Goal: Ask a question

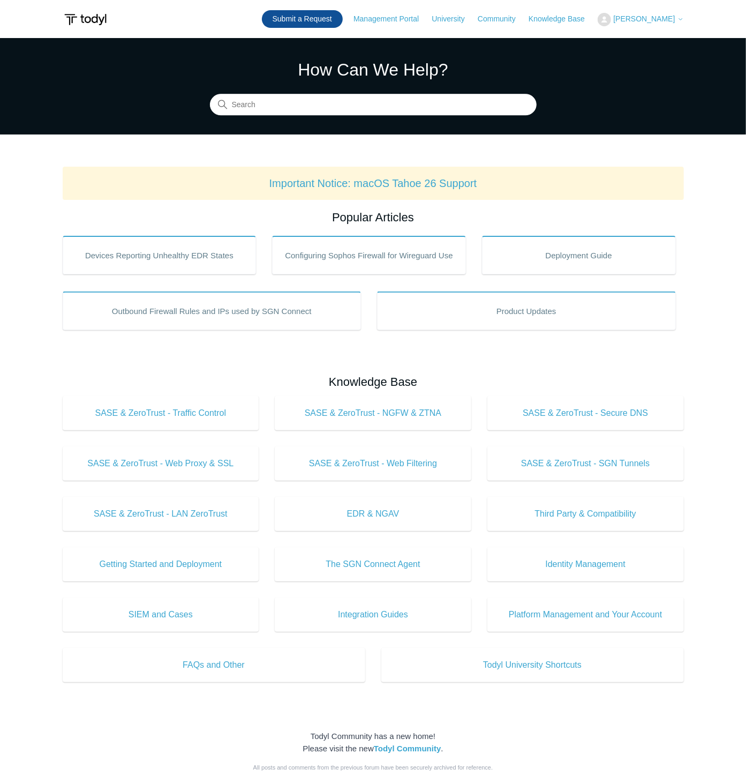
click at [343, 20] on link "Submit a Request" at bounding box center [302, 19] width 81 height 18
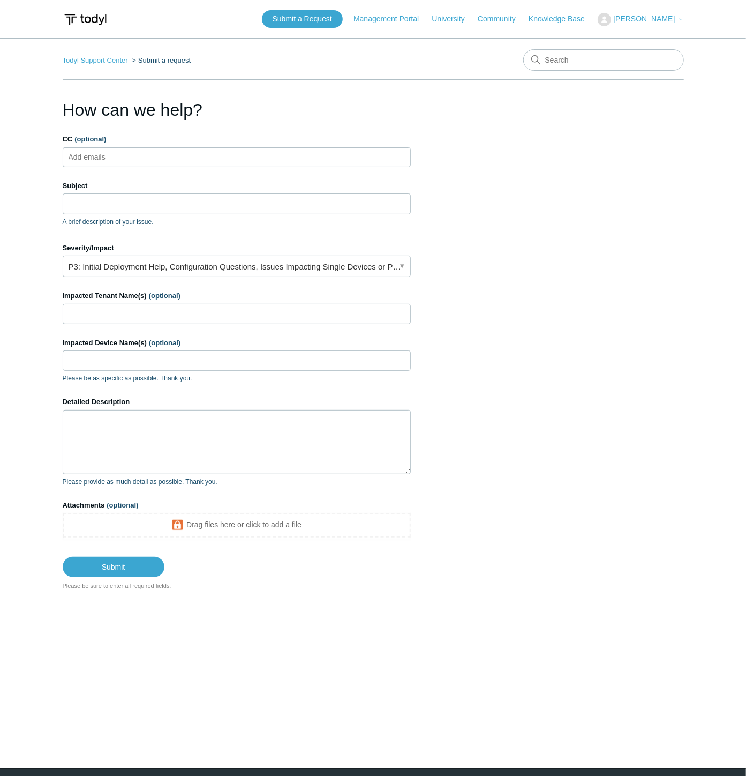
click at [184, 159] on ul "Add emails" at bounding box center [237, 157] width 348 height 20
click at [132, 204] on input "Subject" at bounding box center [237, 203] width 348 height 20
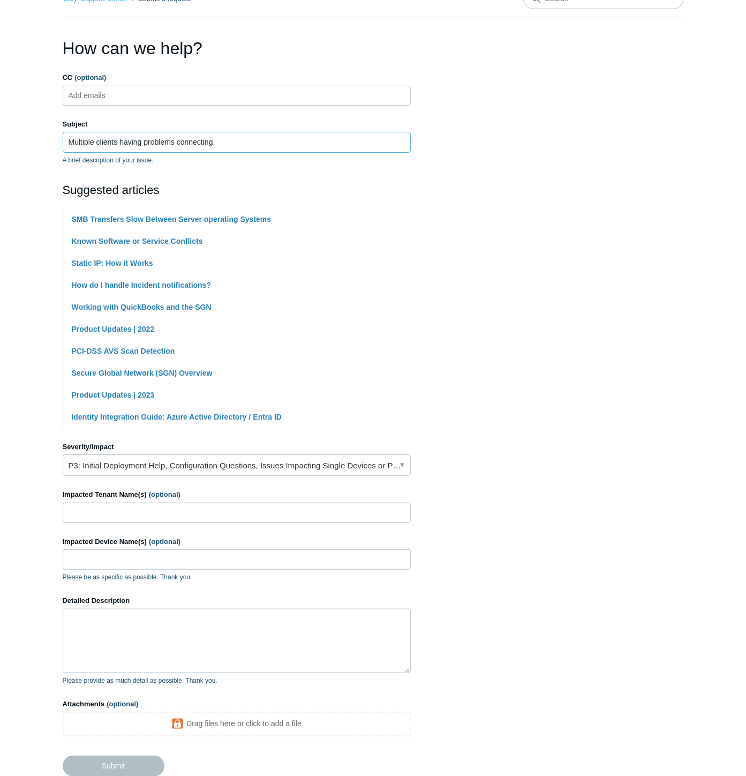
scroll to position [119, 0]
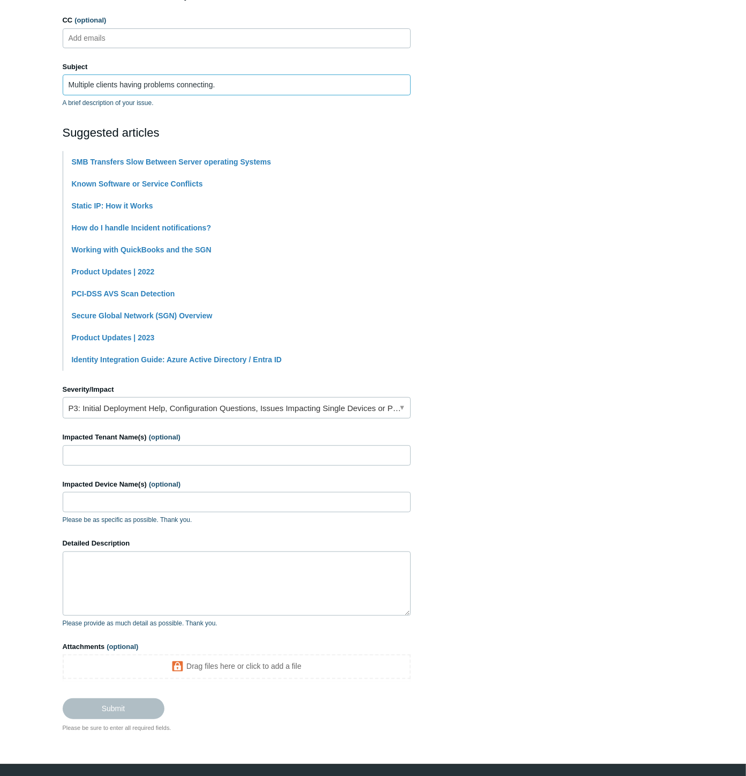
type input "Multiple clients having problems connecting."
click at [123, 446] on input "Impacted Tenant Name(s) (optional)" at bounding box center [237, 455] width 348 height 20
